Goal: Task Accomplishment & Management: Manage account settings

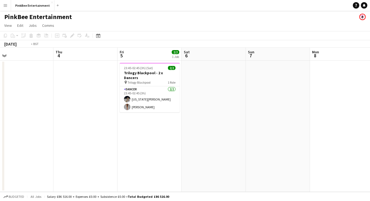
scroll to position [0, 138]
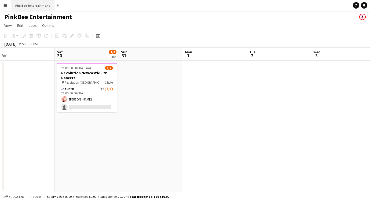
click at [22, 9] on button "PinkBee Entertainment Close" at bounding box center [33, 5] width 44 height 10
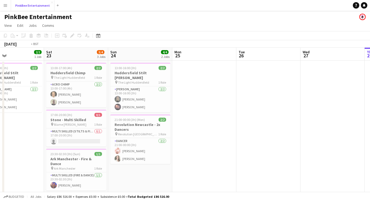
scroll to position [0, 199]
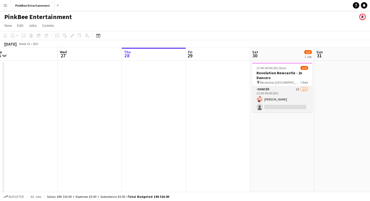
click at [279, 105] on app-card-role "Dancer 2I [DATE] 21:00-00:00 (3h) [PERSON_NAME] single-neutral-actions" at bounding box center [282, 99] width 60 height 26
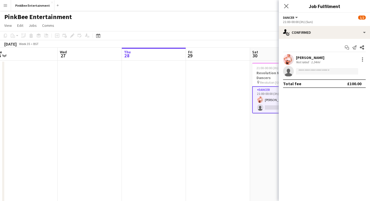
click at [310, 23] on div "21:00-00:00 (3h) (Sun)" at bounding box center [324, 22] width 83 height 4
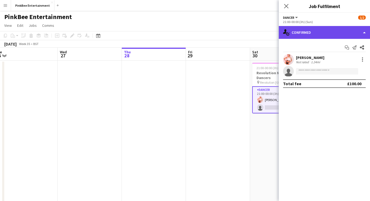
click at [311, 28] on div "single-neutral-actions-check-2 Confirmed" at bounding box center [324, 32] width 91 height 13
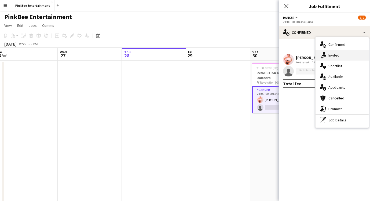
click at [331, 54] on div "single-neutral-actions-share-1 Invited" at bounding box center [342, 55] width 53 height 11
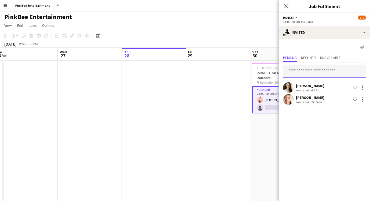
click at [302, 67] on input "text" at bounding box center [324, 71] width 83 height 13
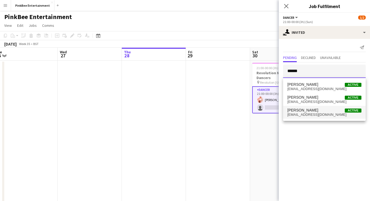
type input "******"
click at [315, 113] on span "[EMAIL_ADDRESS][DOMAIN_NAME]" at bounding box center [325, 115] width 74 height 4
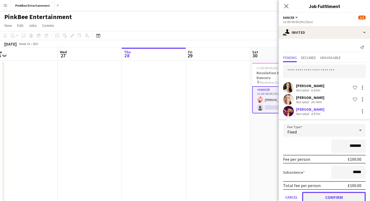
click at [341, 197] on button "Confirm" at bounding box center [334, 197] width 64 height 11
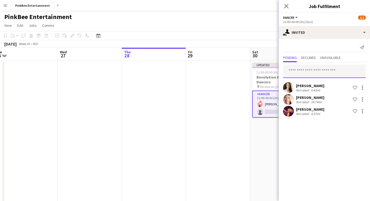
click at [309, 70] on input "text" at bounding box center [324, 71] width 83 height 13
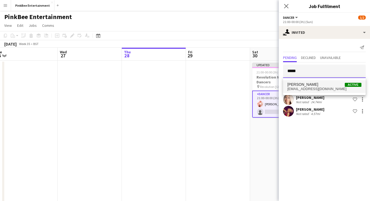
type input "*****"
click at [319, 87] on span "[EMAIL_ADDRESS][DOMAIN_NAME]" at bounding box center [325, 89] width 74 height 4
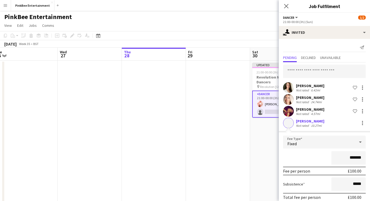
scroll to position [23, 0]
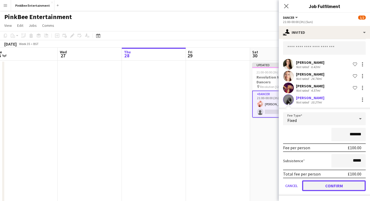
click at [341, 186] on button "Confirm" at bounding box center [334, 186] width 64 height 11
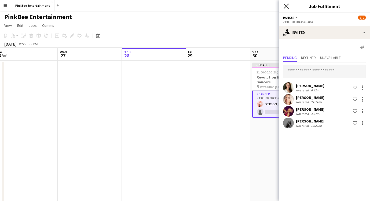
click at [287, 7] on icon "Close pop-in" at bounding box center [286, 5] width 5 height 5
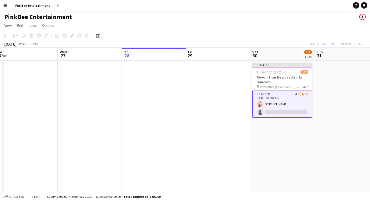
click at [324, 43] on div "Publish 1 job Revert 1 job" at bounding box center [338, 44] width 66 height 7
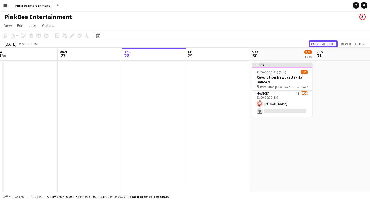
click at [324, 43] on button "Publish 1 job" at bounding box center [323, 44] width 29 height 7
